Goal: Task Accomplishment & Management: Use online tool/utility

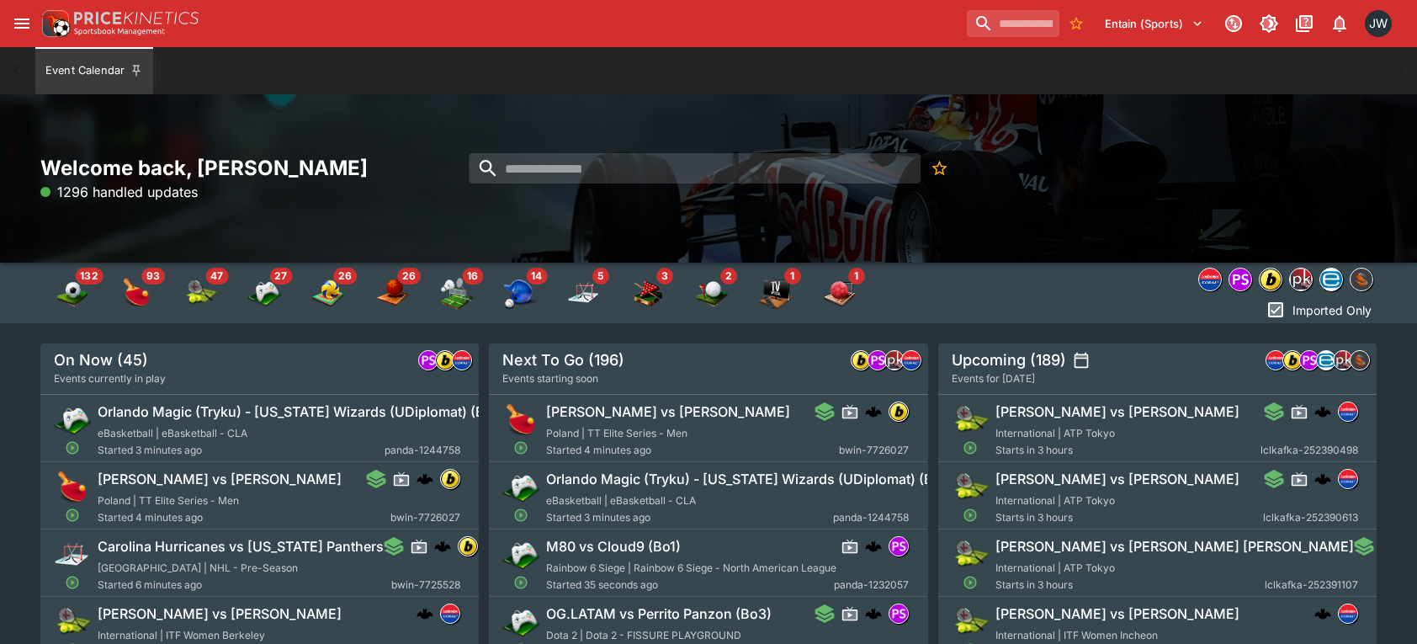
click at [1141, 31] on button "Entain (Sports)" at bounding box center [1154, 23] width 119 height 27
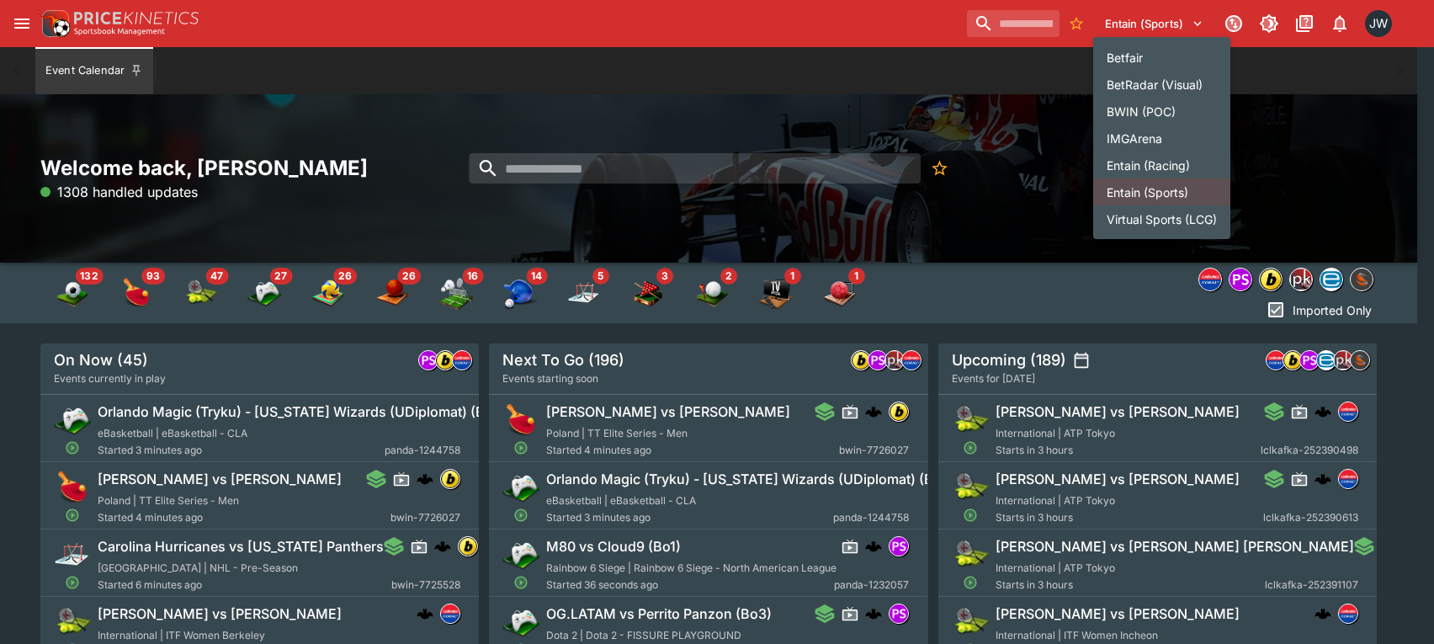
click at [1129, 157] on li "Entain (Racing)" at bounding box center [1161, 164] width 137 height 27
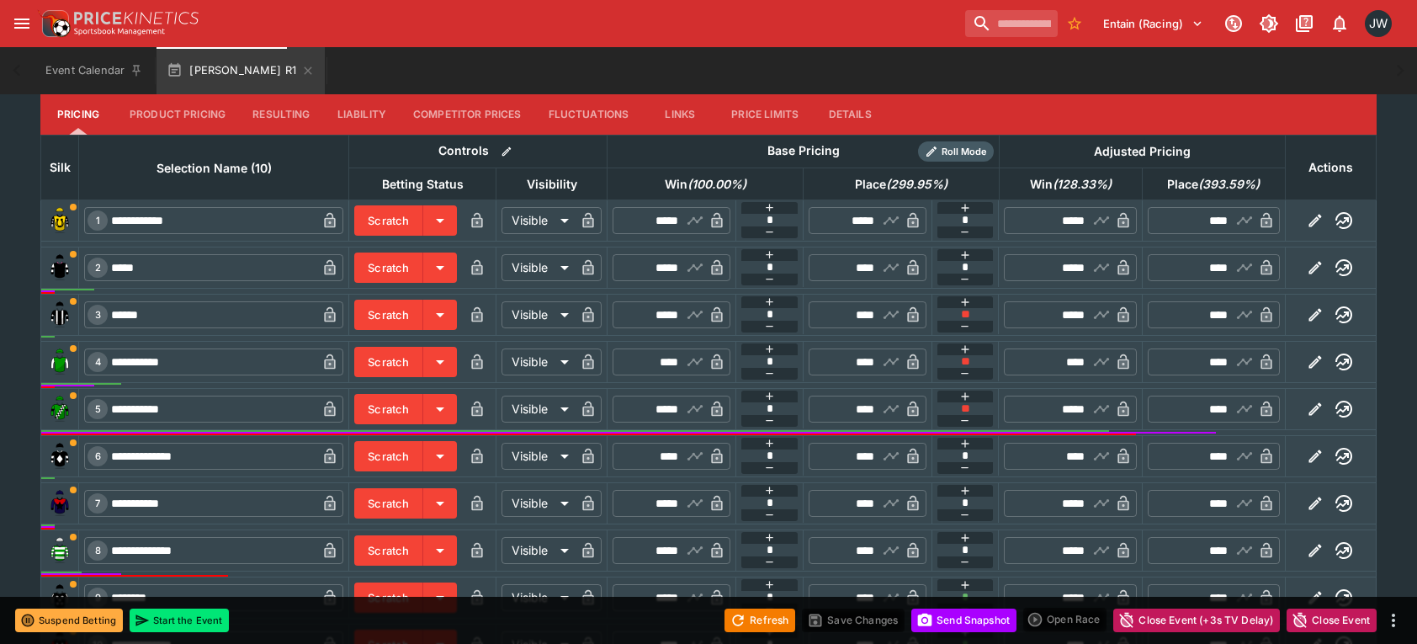
scroll to position [673, 0]
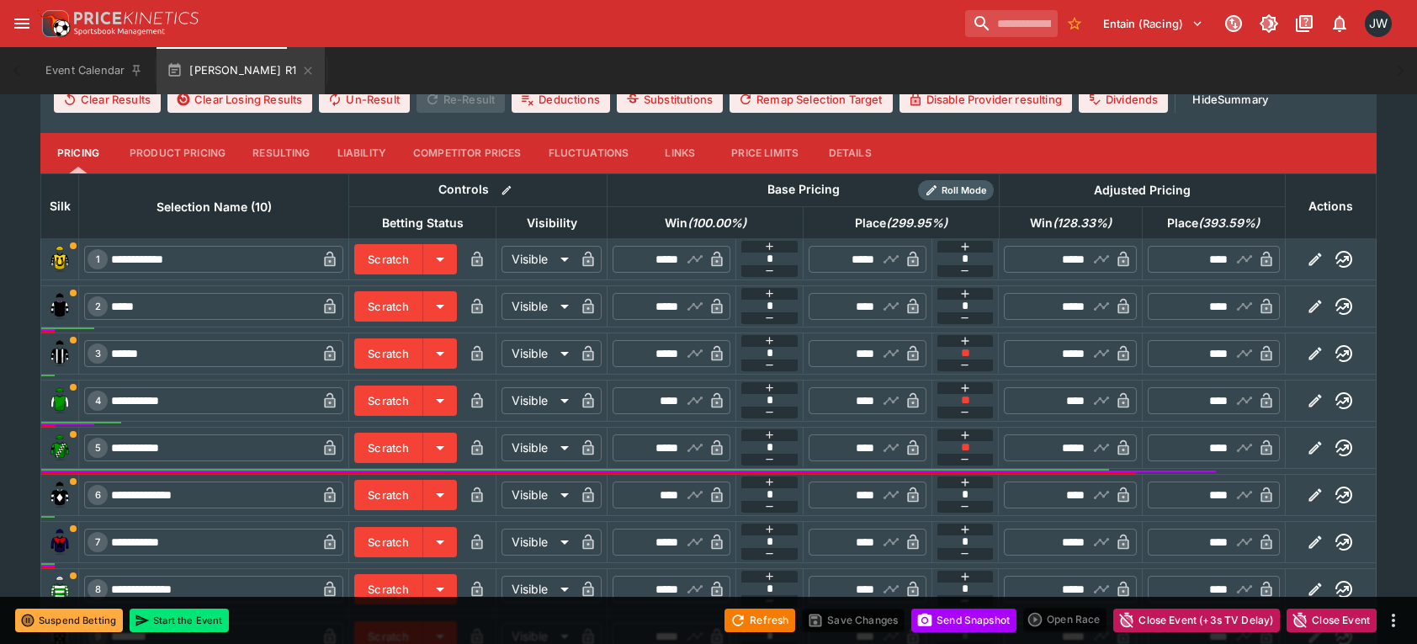
click at [762, 159] on button "Price Limits" at bounding box center [765, 153] width 94 height 40
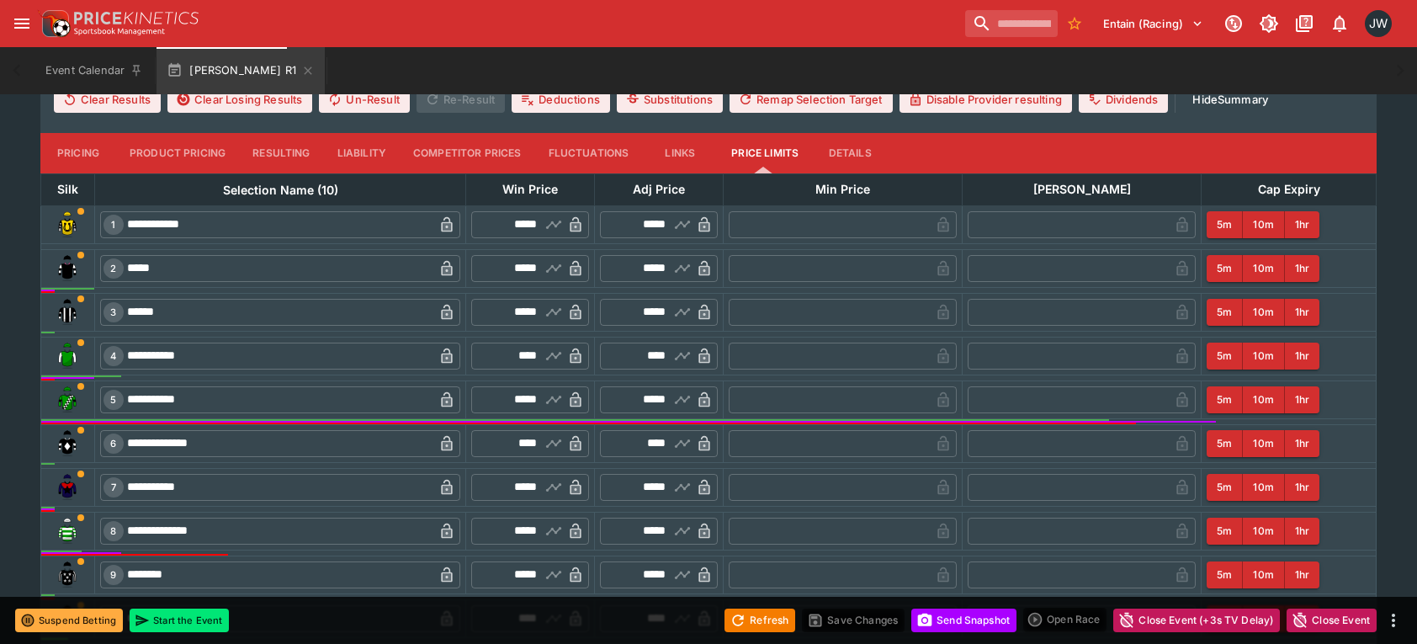
scroll to position [771, 0]
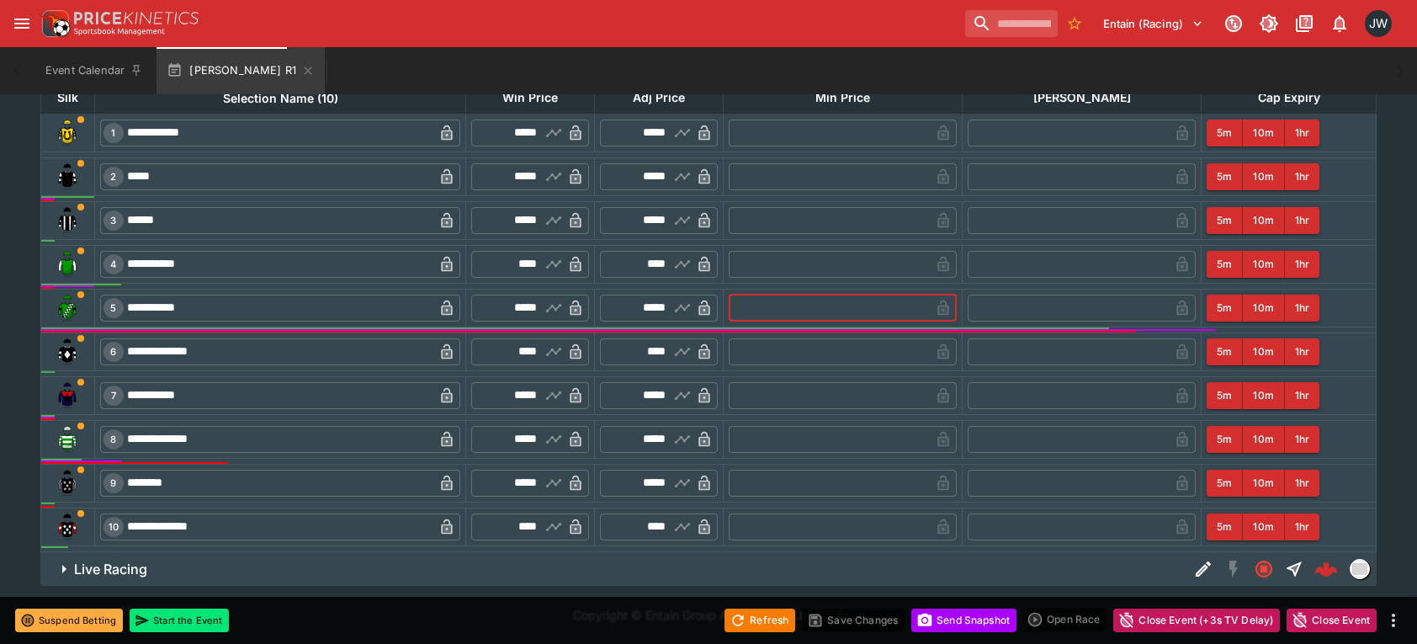
click at [804, 295] on input "text" at bounding box center [829, 308] width 201 height 27
click at [1021, 307] on input "text" at bounding box center [1068, 308] width 201 height 27
type input "*****"
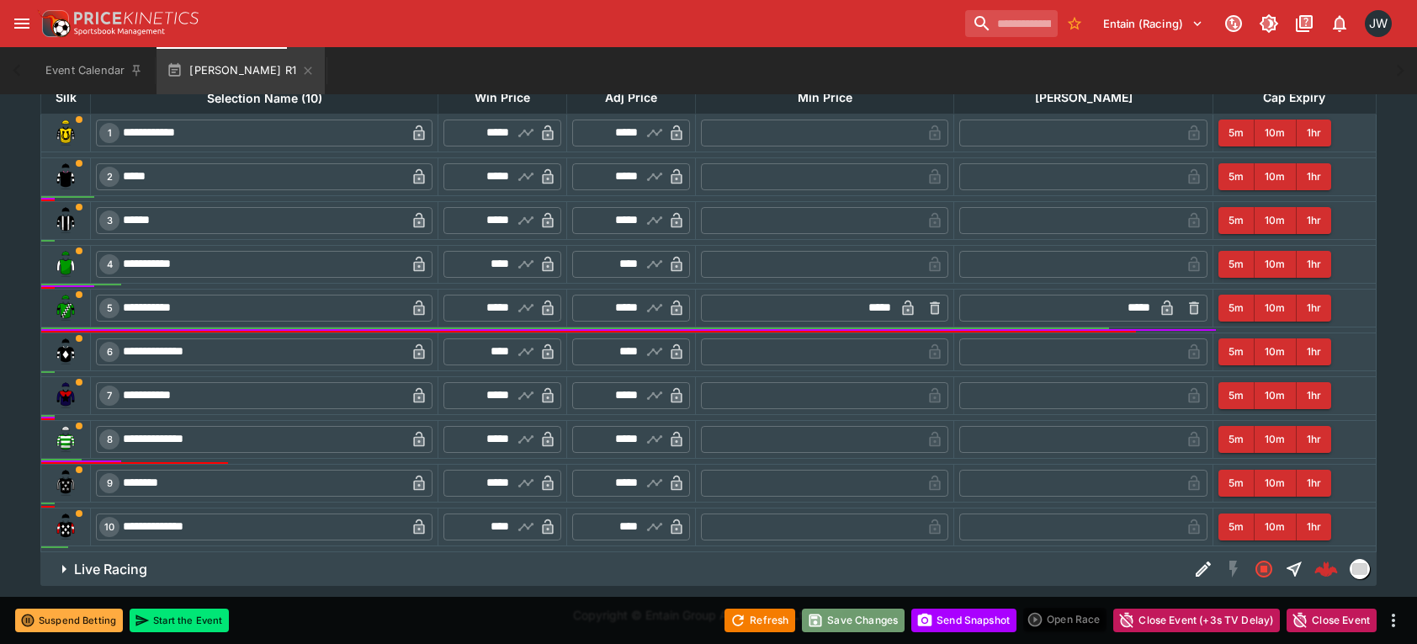
click at [862, 619] on button "Save Changes" at bounding box center [853, 620] width 103 height 24
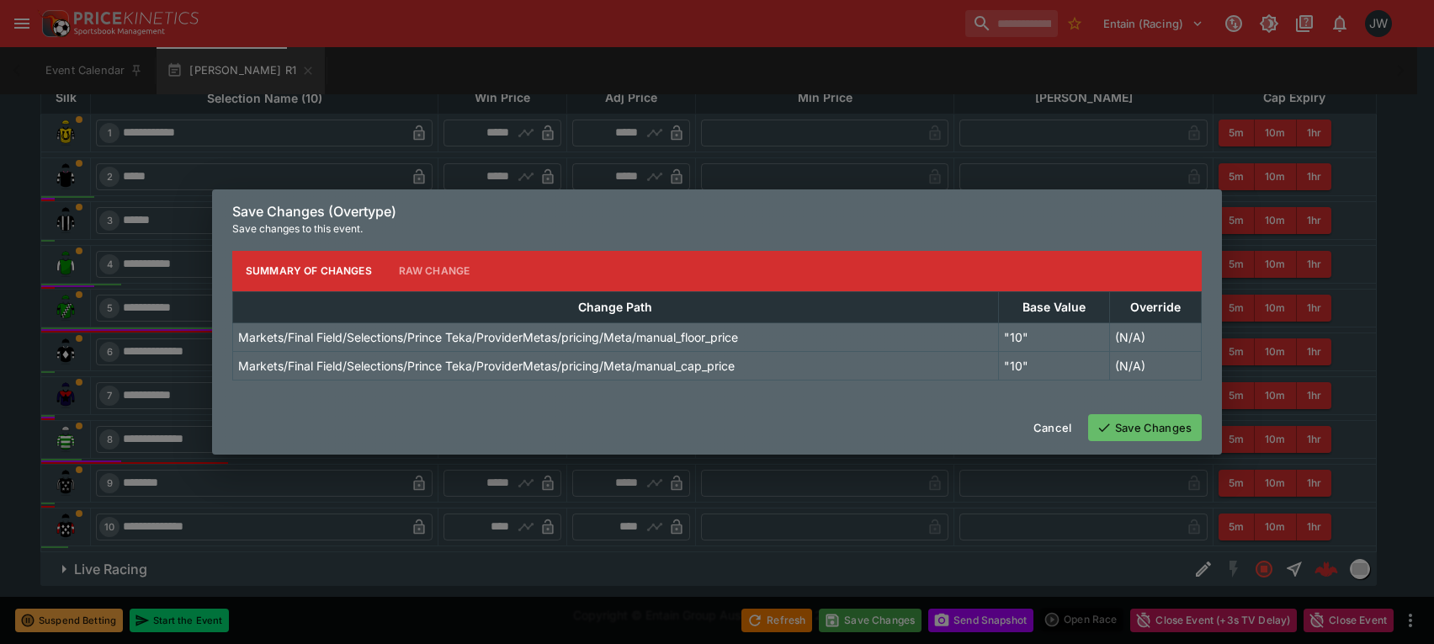
click at [1111, 420] on icon "button" at bounding box center [1103, 427] width 15 height 15
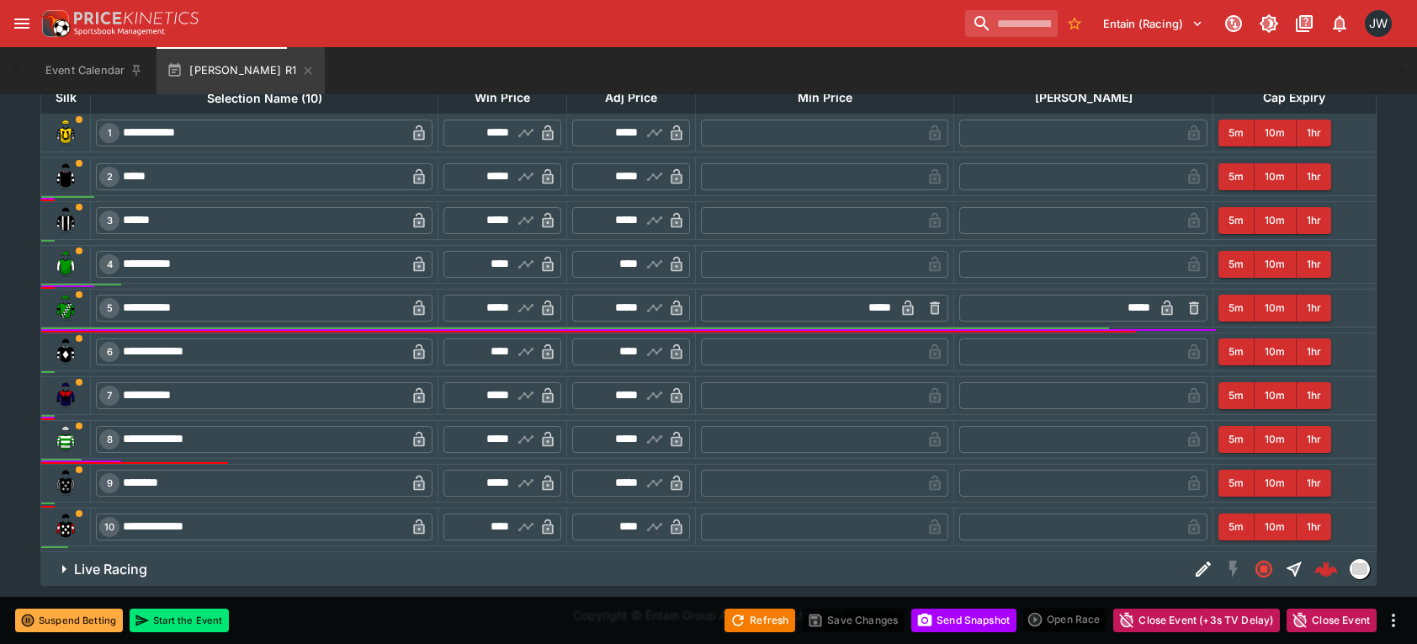
click at [1124, 301] on input "*****" at bounding box center [1056, 308] width 194 height 27
type input "*****"
click at [870, 626] on span "Save Changes" at bounding box center [853, 618] width 103 height 17
click at [870, 626] on button "Save Changes" at bounding box center [853, 620] width 103 height 24
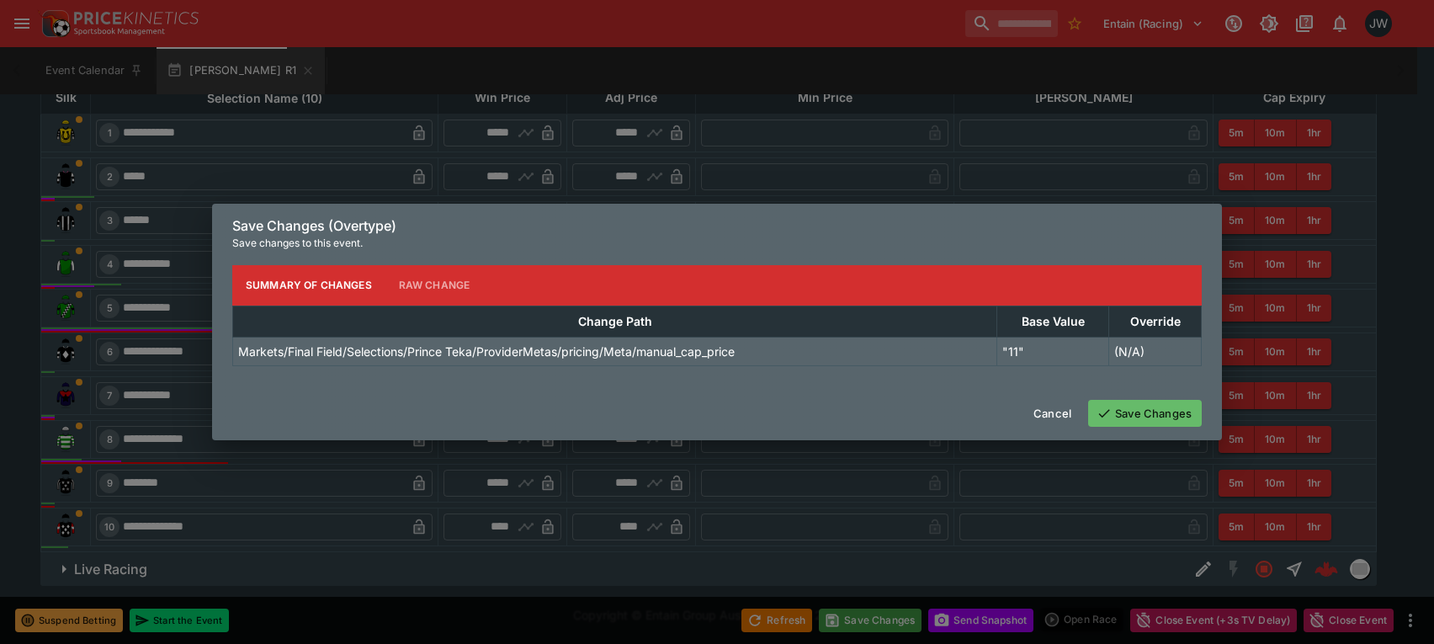
click at [1112, 411] on button "Save Changes" at bounding box center [1145, 413] width 114 height 27
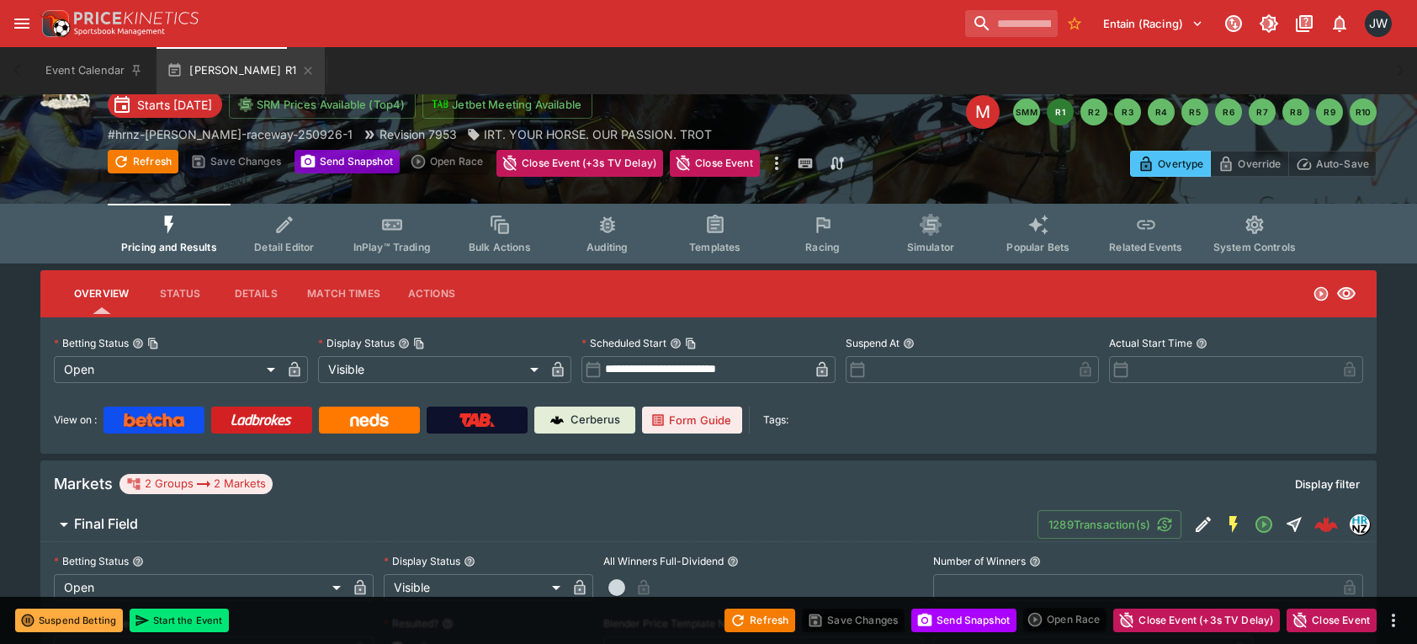
scroll to position [0, 0]
